Goal: Find contact information: Find contact information

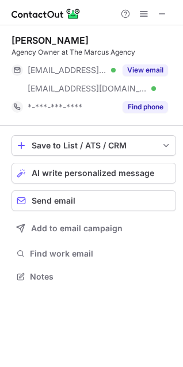
scroll to position [268, 183]
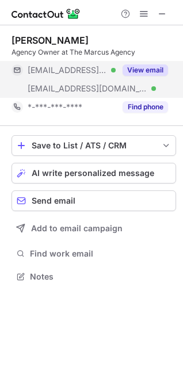
click at [153, 68] on button "View email" at bounding box center [144, 69] width 45 height 11
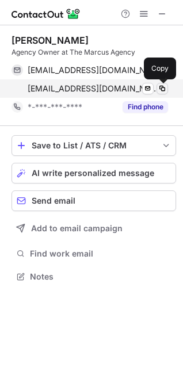
click at [167, 86] on button at bounding box center [161, 88] width 11 height 11
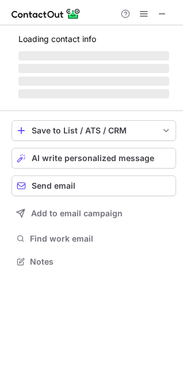
scroll to position [5, 5]
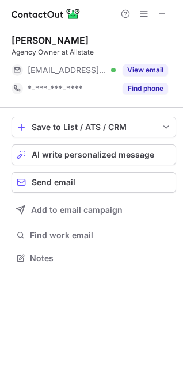
scroll to position [250, 183]
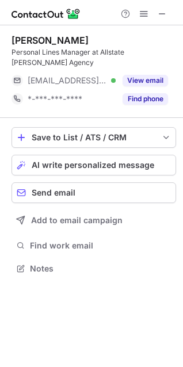
scroll to position [260, 183]
